Goal: Information Seeking & Learning: Compare options

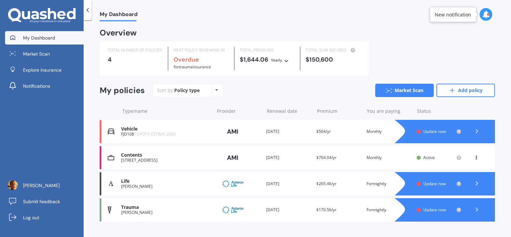
click at [157, 132] on span "TOYOTA ESTIMA 2000" at bounding box center [154, 134] width 41 height 6
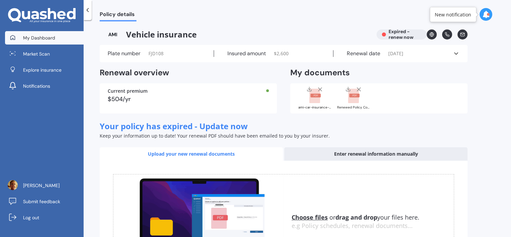
click at [50, 33] on link "My Dashboard" at bounding box center [44, 37] width 79 height 13
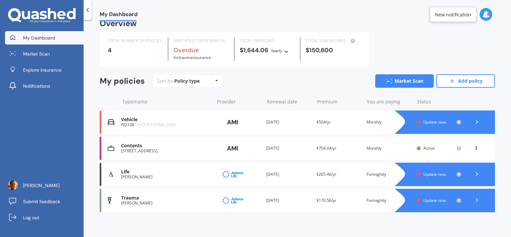
scroll to position [13, 0]
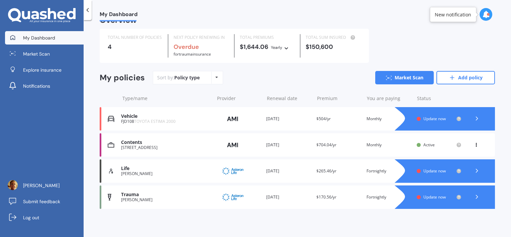
click at [424, 117] on span "Update now" at bounding box center [434, 119] width 22 height 6
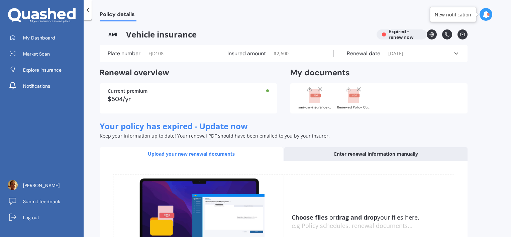
click at [289, 52] on div "Insured amount $ 2,600" at bounding box center [274, 53] width 120 height 7
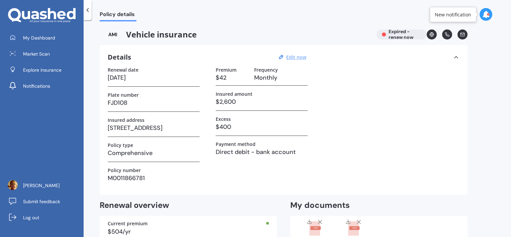
click at [289, 56] on u "Edit now" at bounding box center [296, 57] width 20 height 6
select select "20"
select select "04"
select select "2025"
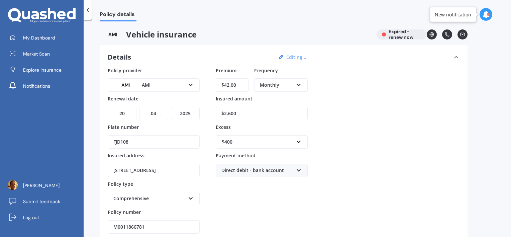
click at [126, 112] on select "DD 01 02 03 04 05 06 07 08 09 10 11 12 13 14 15 16 17 18 19 20 21 22 23 24 25 2…" at bounding box center [122, 113] width 29 height 13
select select "22"
click at [108, 107] on select "DD 01 02 03 04 05 06 07 08 09 10 11 12 13 14 15 16 17 18 19 20 21 22 23 24 25 2…" at bounding box center [122, 113] width 29 height 13
click at [161, 113] on select "MM 01 02 03 04 05 06 07 08 09 10 11 12" at bounding box center [153, 113] width 29 height 13
select select "03"
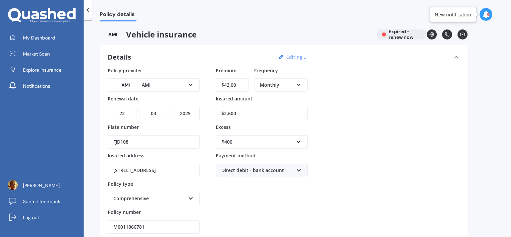
click at [139, 107] on select "MM 01 02 03 04 05 06 07 08 09 10 11 12" at bounding box center [153, 113] width 29 height 13
click at [186, 113] on select "YYYY 2027 2026 2025 2024 2023 2022 2021 2020 2019 2018 2017 2016 2015 2014 2013…" at bounding box center [185, 113] width 29 height 13
click at [171, 107] on select "YYYY 2027 2026 2025 2024 2023 2022 2021 2020 2019 2018 2017 2016 2015 2014 2013…" at bounding box center [185, 113] width 29 height 13
click at [185, 109] on select "YYYY 2027 2026 2025 2024 2023 2022 2021 2020 2019 2018 2017 2016 2015 2014 2013…" at bounding box center [185, 113] width 29 height 13
select select "2026"
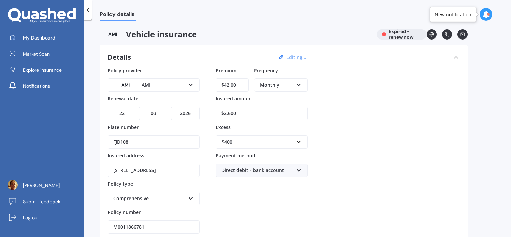
click at [171, 107] on select "YYYY 2027 2026 2025 2024 2023 2022 2021 2020 2019 2018 2017 2016 2015 2014 2013…" at bounding box center [185, 113] width 29 height 13
drag, startPoint x: 238, startPoint y: 87, endPoint x: 206, endPoint y: 87, distance: 32.4
click at [206, 87] on div "Policy provider AMI AA AMI AMP ANZ ASB [PERSON_NAME] Ando Assurant Autosure BNZ…" at bounding box center [284, 150] width 352 height 167
click at [238, 86] on input "$58.00" at bounding box center [232, 84] width 33 height 13
type input "$5.00"
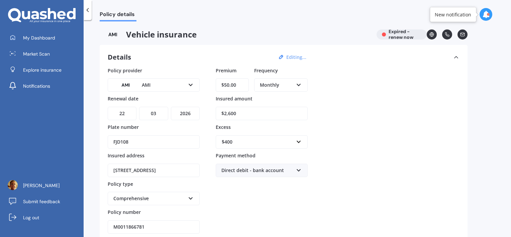
scroll to position [33, 0]
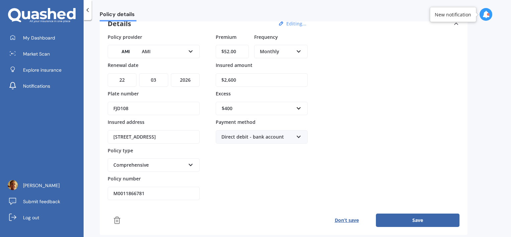
type input "$52.00"
drag, startPoint x: 240, startPoint y: 82, endPoint x: 193, endPoint y: 80, distance: 46.1
click at [195, 80] on div "Policy provider AMI AA AMI AMP ANZ ASB [PERSON_NAME] Ando Assurant Autosure BNZ…" at bounding box center [284, 116] width 352 height 167
type input "$3,800"
click at [298, 108] on input "text" at bounding box center [259, 108] width 86 height 13
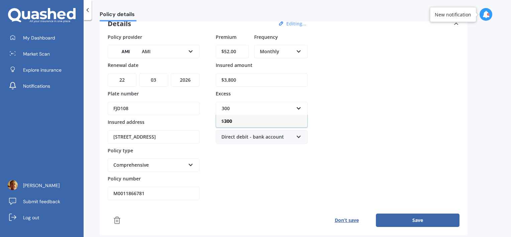
type input "300"
click at [244, 179] on div "Premium $52.00 Frequency Monthly Yearly Six-Monthly Quarterly Monthly Fortnight…" at bounding box center [262, 116] width 92 height 167
click at [158, 189] on input "M0011866781" at bounding box center [154, 192] width 92 height 13
click at [229, 50] on input "$52.00" at bounding box center [232, 51] width 33 height 13
type input "$50.00"
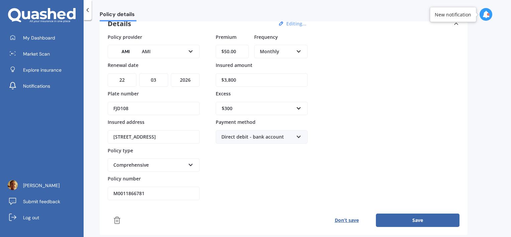
click at [151, 192] on input "M0011866781" at bounding box center [154, 192] width 92 height 13
type input "M0TA00850422"
click at [418, 217] on button "Save" at bounding box center [418, 219] width 84 height 13
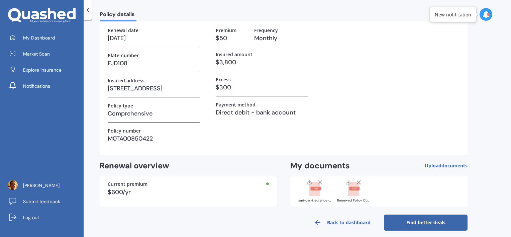
scroll to position [44, 0]
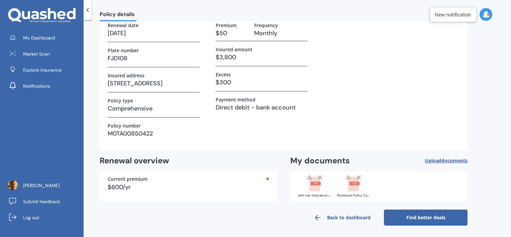
click at [315, 180] on rect at bounding box center [314, 183] width 11 height 15
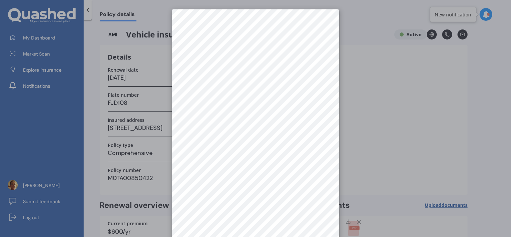
scroll to position [9, 0]
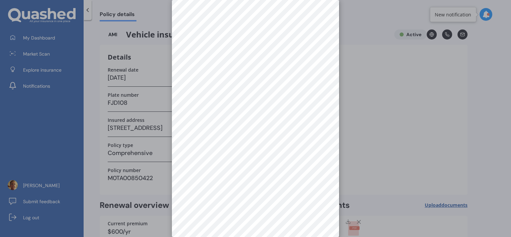
click at [401, 154] on div at bounding box center [255, 118] width 511 height 237
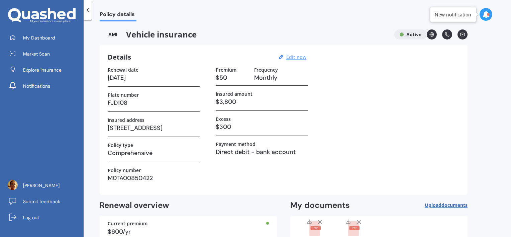
click at [350, 227] on rect at bounding box center [354, 228] width 10 height 4
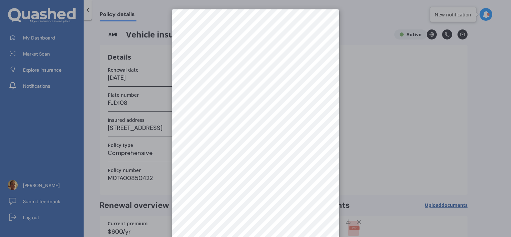
click at [358, 52] on div at bounding box center [255, 118] width 511 height 237
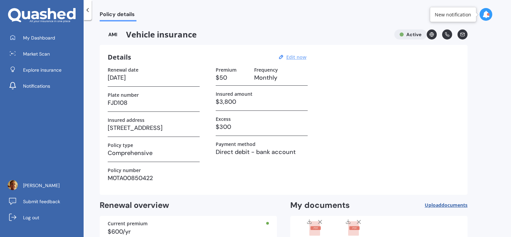
click at [358, 221] on icon at bounding box center [358, 221] width 7 height 7
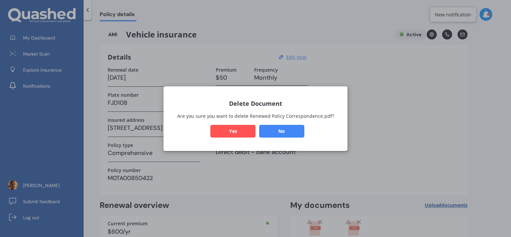
click at [247, 128] on button "Yes" at bounding box center [232, 130] width 45 height 13
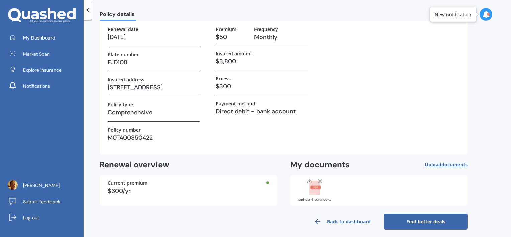
scroll to position [44, 0]
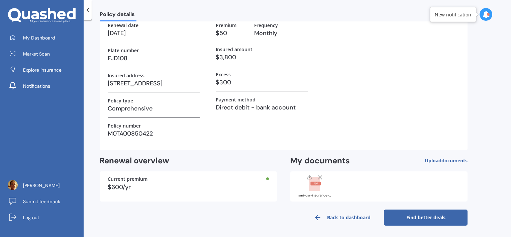
click at [419, 214] on link "Find better deals" at bounding box center [426, 217] width 84 height 16
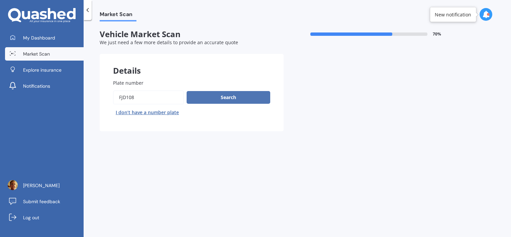
click at [233, 93] on button "Search" at bounding box center [228, 97] width 84 height 13
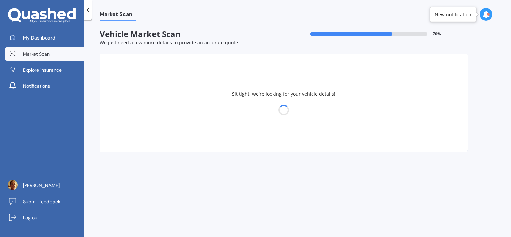
select select "TOYOTA"
select select "ESTIMA"
select select "20"
select select "12"
select select "1971"
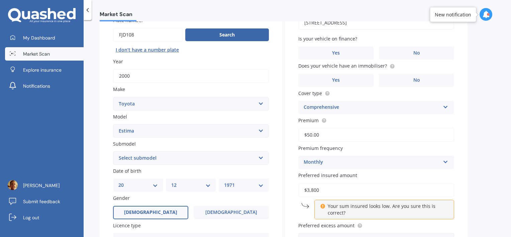
scroll to position [100, 0]
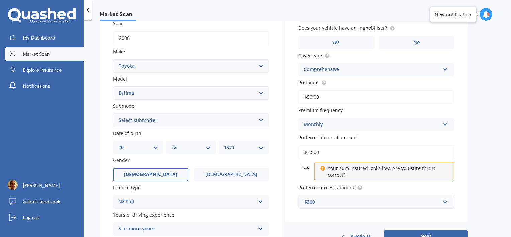
click at [261, 119] on select "Select submodel (All other) Diesel Emina Hybrid Hybrid X Lucida Lucida Hybrid S…" at bounding box center [191, 119] width 156 height 13
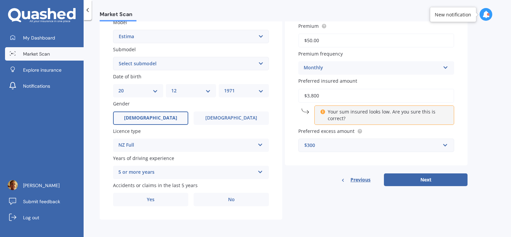
scroll to position [123, 0]
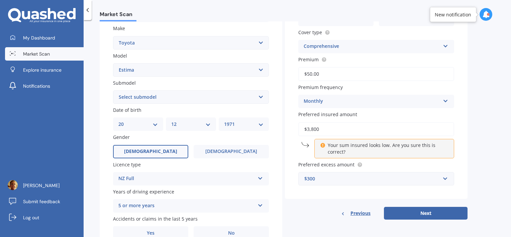
click at [261, 96] on select "Select submodel (All other) Diesel Emina Hybrid Hybrid X Lucida Lucida Hybrid S…" at bounding box center [191, 96] width 156 height 13
select select "LUCIDA"
click at [113, 90] on select "Select submodel (All other) Diesel Emina Hybrid Hybrid X Lucida Lucida Hybrid S…" at bounding box center [191, 96] width 156 height 13
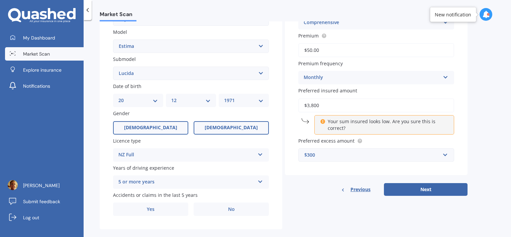
scroll to position [157, 0]
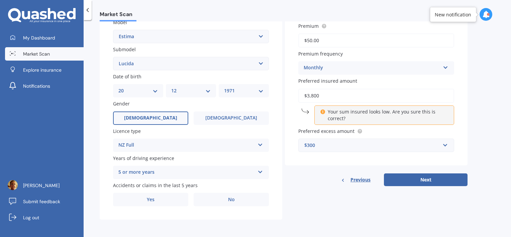
click at [168, 118] on label "[DEMOGRAPHIC_DATA]" at bounding box center [150, 117] width 75 height 13
click at [0, 0] on input "[DEMOGRAPHIC_DATA]" at bounding box center [0, 0] width 0 height 0
click at [259, 169] on icon at bounding box center [260, 170] width 6 height 5
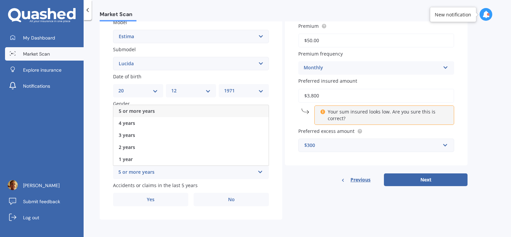
click at [153, 112] on span "5 or more years" at bounding box center [137, 111] width 36 height 6
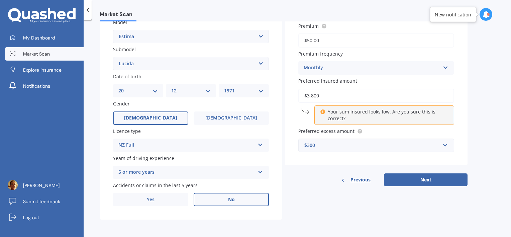
click at [219, 201] on label "No" at bounding box center [230, 198] width 75 height 13
click at [0, 0] on input "No" at bounding box center [0, 0] width 0 height 0
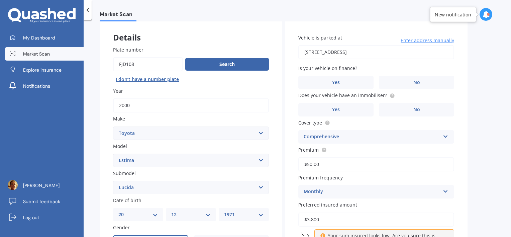
scroll to position [23, 0]
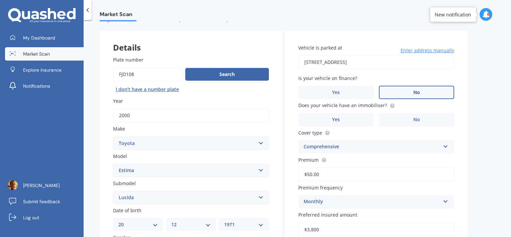
click at [415, 97] on label "No" at bounding box center [416, 92] width 75 height 13
click at [0, 0] on input "No" at bounding box center [0, 0] width 0 height 0
click at [408, 120] on label "No" at bounding box center [416, 119] width 75 height 13
click at [0, 0] on input "No" at bounding box center [0, 0] width 0 height 0
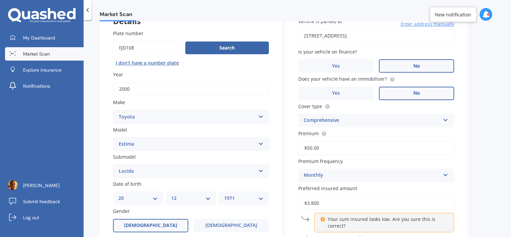
scroll to position [90, 0]
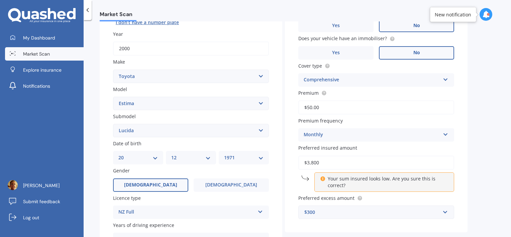
click at [446, 80] on icon at bounding box center [445, 78] width 6 height 5
click at [350, 115] on div "Comprehensive" at bounding box center [375, 117] width 155 height 12
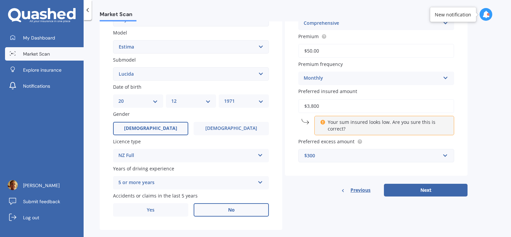
scroll to position [157, 0]
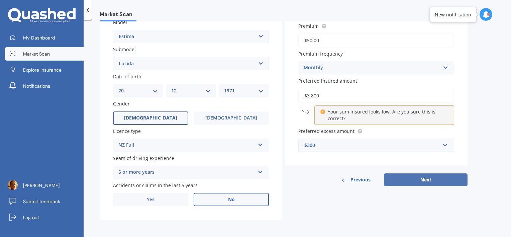
click at [425, 178] on button "Next" at bounding box center [426, 179] width 84 height 13
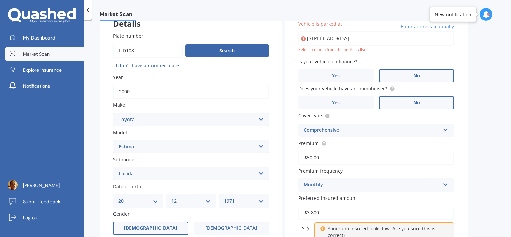
scroll to position [45, 0]
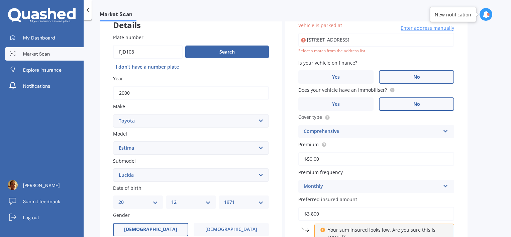
type input "[STREET_ADDRESS]"
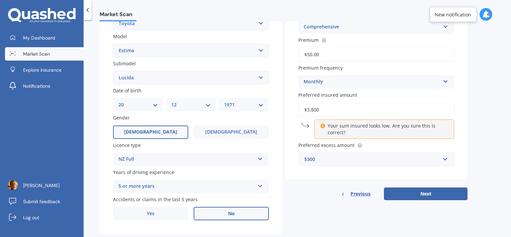
scroll to position [157, 0]
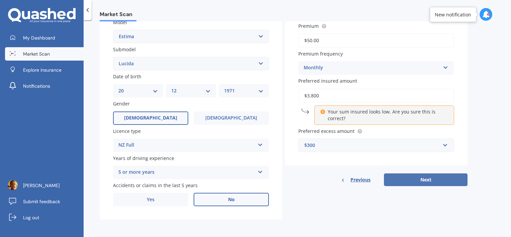
click at [414, 179] on button "Next" at bounding box center [426, 179] width 84 height 13
select select "20"
select select "12"
select select "1971"
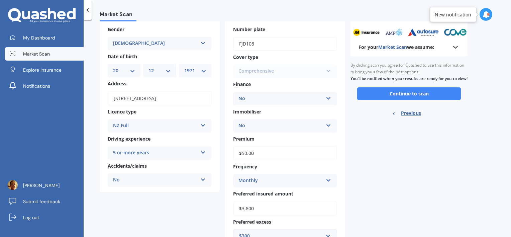
scroll to position [61, 0]
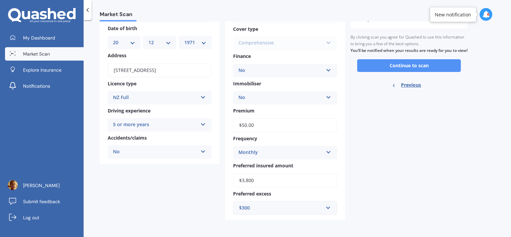
click at [403, 71] on button "Continue to scan" at bounding box center [409, 65] width 104 height 13
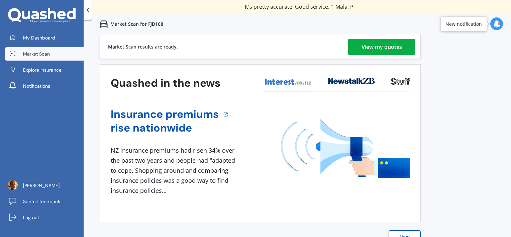
click at [376, 48] on div "View my quotes" at bounding box center [381, 47] width 40 height 16
